Goal: Transaction & Acquisition: Purchase product/service

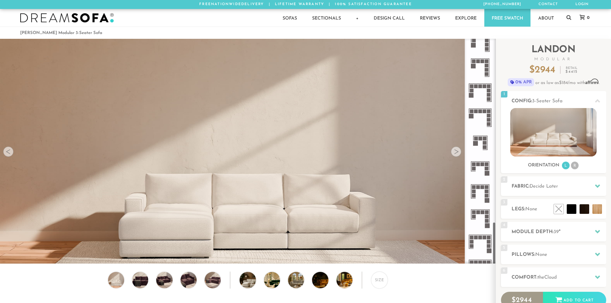
scroll to position [977, 0]
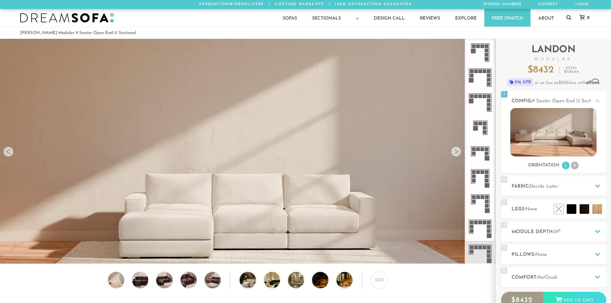
click at [484, 104] on icon at bounding box center [479, 102] width 25 height 25
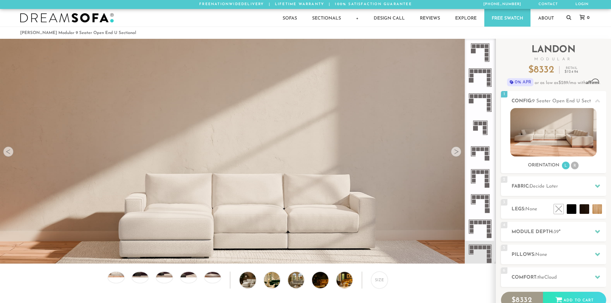
click at [484, 85] on icon at bounding box center [479, 77] width 25 height 25
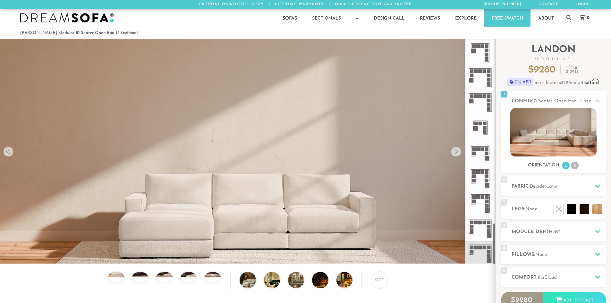
click at [482, 131] on icon at bounding box center [479, 127] width 25 height 25
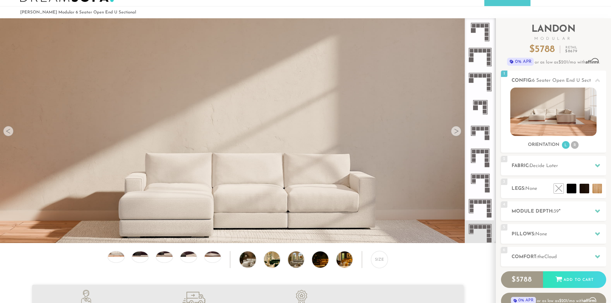
scroll to position [32, 0]
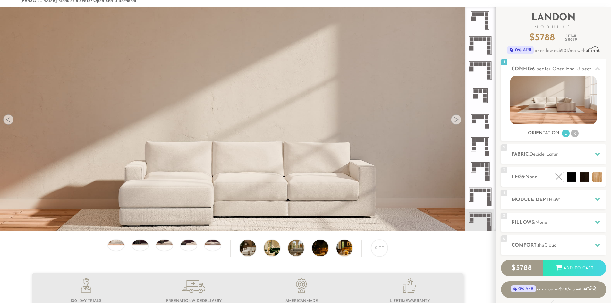
click at [476, 196] on icon at bounding box center [479, 196] width 25 height 25
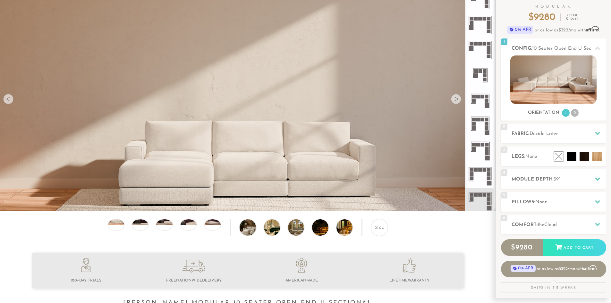
scroll to position [64, 0]
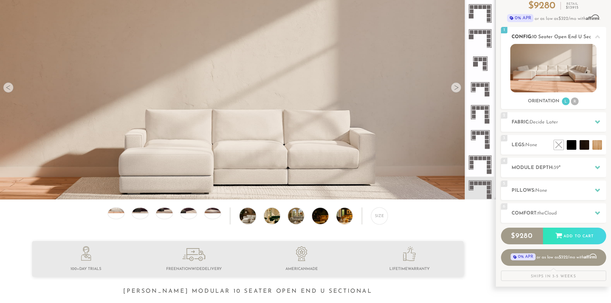
click at [576, 101] on li "R" at bounding box center [574, 101] width 8 height 8
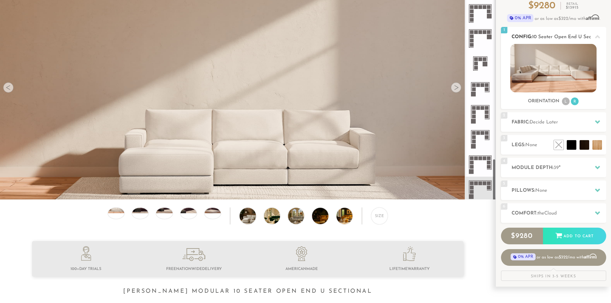
click at [564, 102] on li "L" at bounding box center [565, 101] width 8 height 8
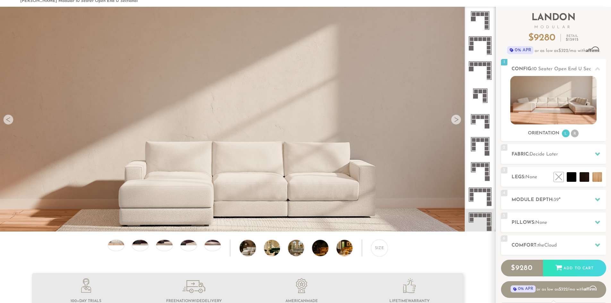
scroll to position [0, 0]
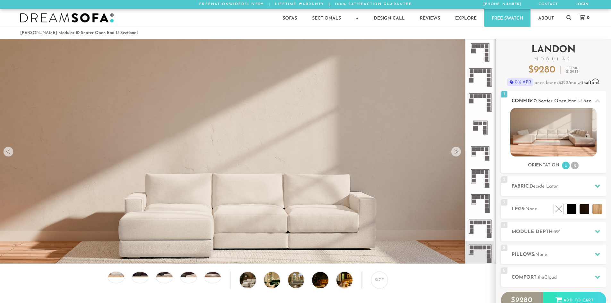
click at [575, 166] on li "R" at bounding box center [574, 166] width 8 height 8
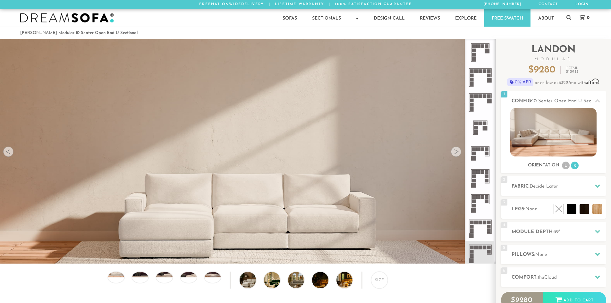
click at [475, 96] on rect at bounding box center [476, 96] width 4 height 4
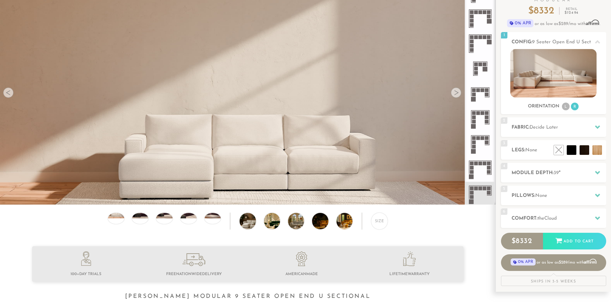
scroll to position [64, 0]
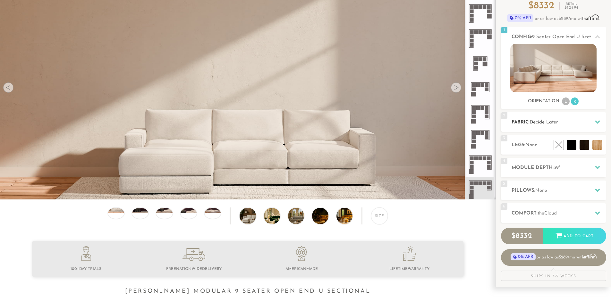
click at [599, 122] on icon at bounding box center [596, 121] width 5 height 5
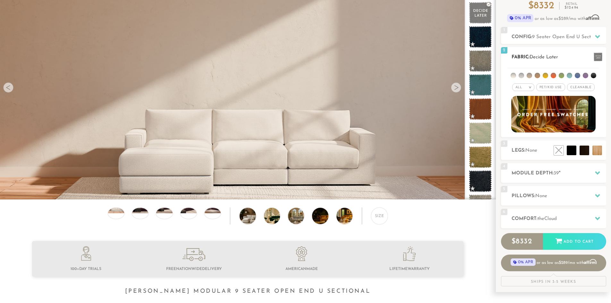
click at [560, 75] on li at bounding box center [560, 75] width 5 height 5
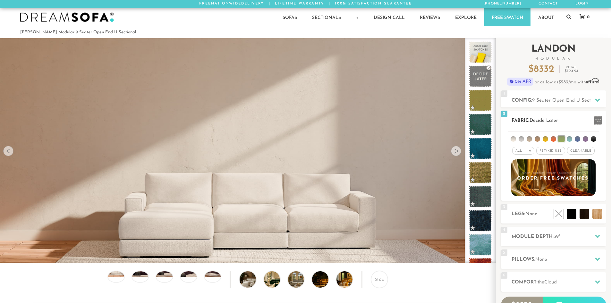
scroll to position [0, 0]
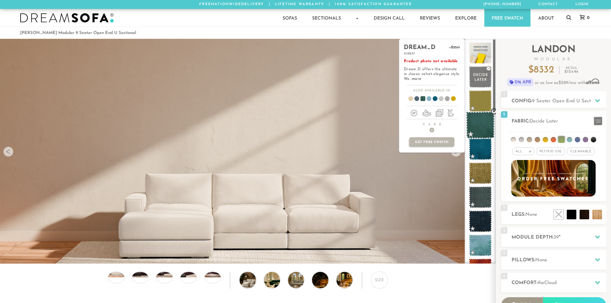
click at [486, 129] on span at bounding box center [480, 125] width 29 height 27
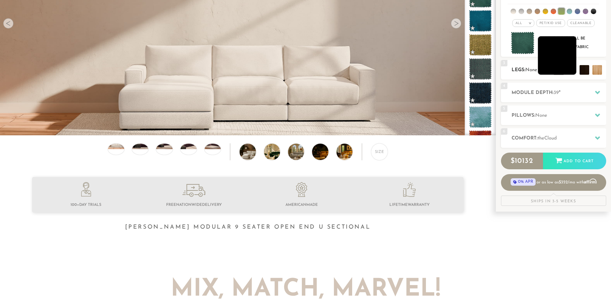
scroll to position [129, 0]
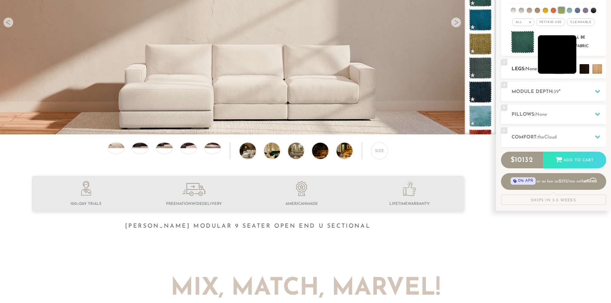
click at [570, 69] on li at bounding box center [556, 54] width 38 height 38
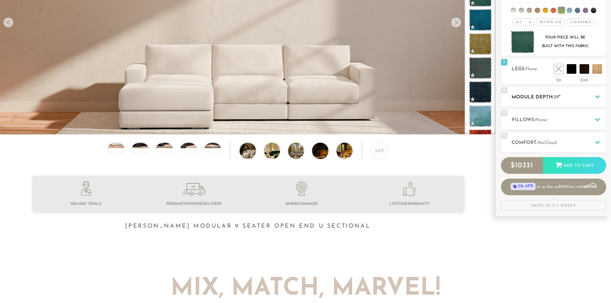
click at [597, 96] on icon at bounding box center [596, 96] width 5 height 5
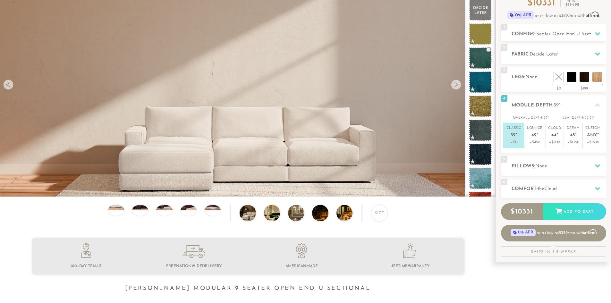
scroll to position [65, 0]
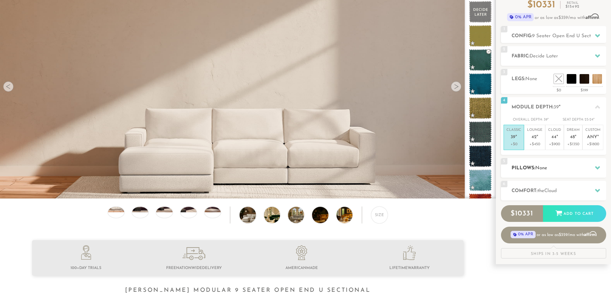
click at [595, 166] on icon at bounding box center [596, 168] width 5 height 4
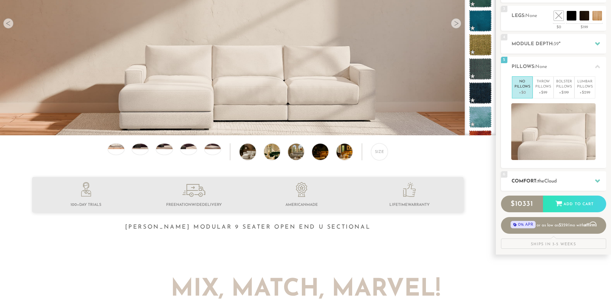
scroll to position [129, 0]
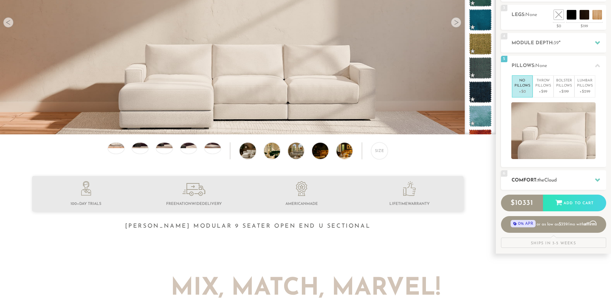
click at [597, 181] on icon at bounding box center [596, 179] width 5 height 5
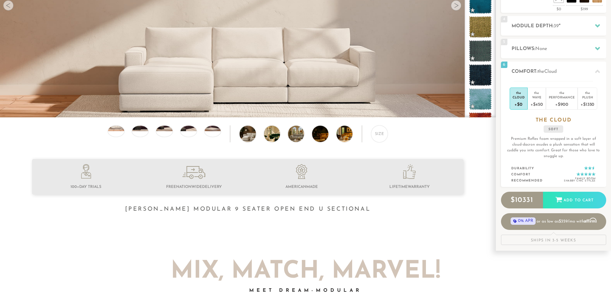
scroll to position [147, 0]
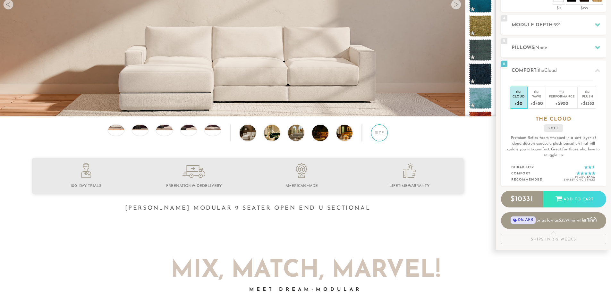
click at [379, 137] on div "Size" at bounding box center [379, 132] width 17 height 17
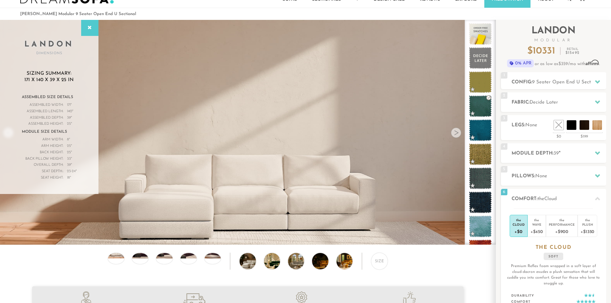
scroll to position [0, 0]
